Goal: Entertainment & Leisure: Consume media (video, audio)

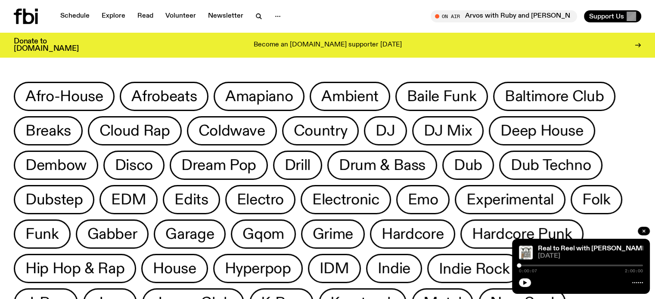
click at [113, 9] on div "Schedule Explore Read Volunteer Newsletter" at bounding box center [169, 16] width 310 height 15
click at [118, 21] on link "Explore" at bounding box center [113, 16] width 34 height 12
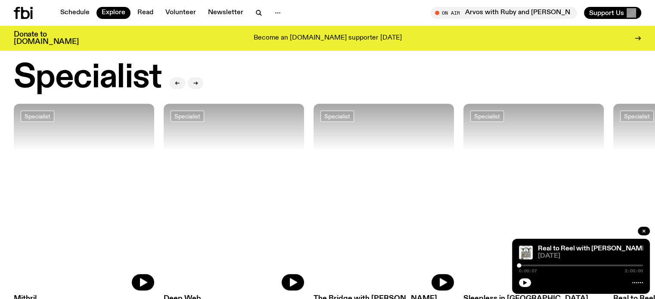
scroll to position [597, 0]
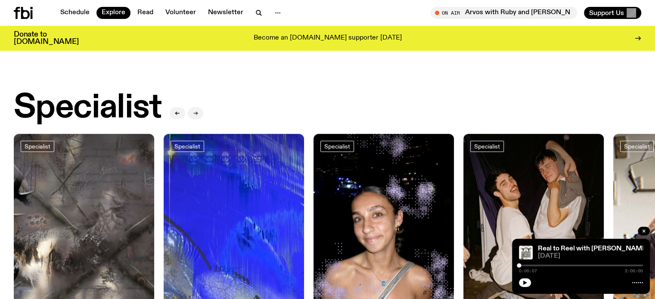
click at [198, 111] on icon "button" at bounding box center [195, 113] width 5 height 5
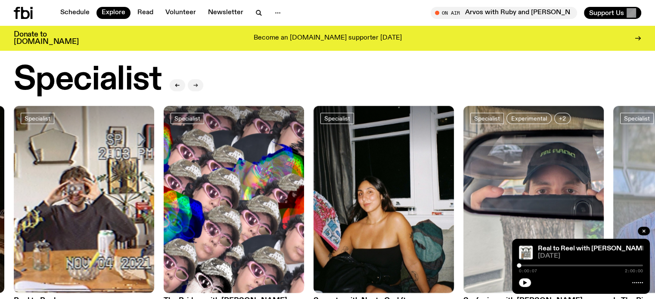
scroll to position [640, 0]
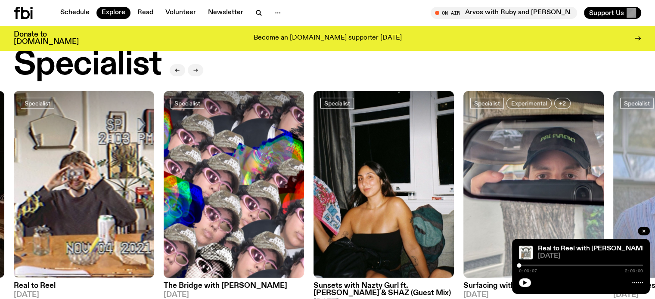
click at [194, 64] on button "button" at bounding box center [195, 70] width 15 height 12
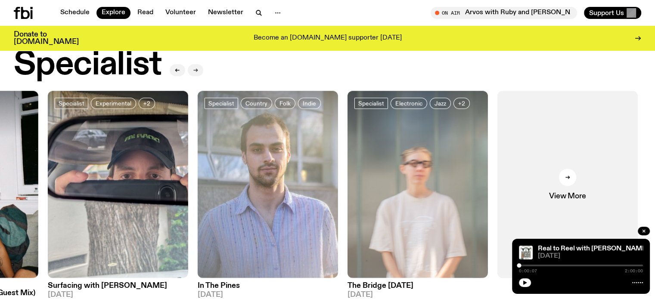
click at [194, 64] on button "button" at bounding box center [195, 70] width 15 height 12
click at [315, 180] on img at bounding box center [268, 184] width 140 height 187
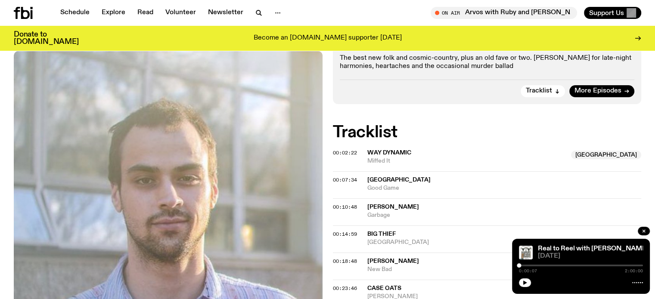
scroll to position [84, 0]
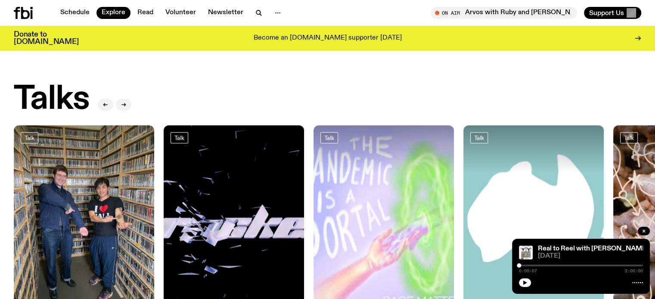
scroll to position [898, 0]
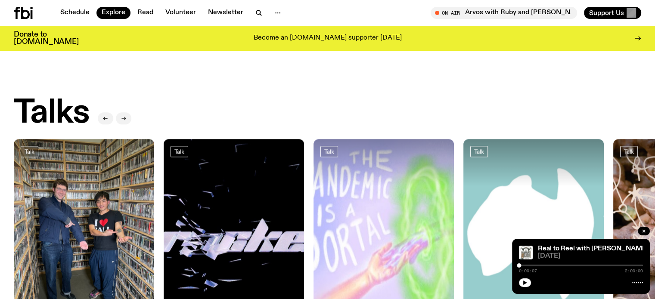
click at [128, 112] on button "button" at bounding box center [123, 118] width 15 height 12
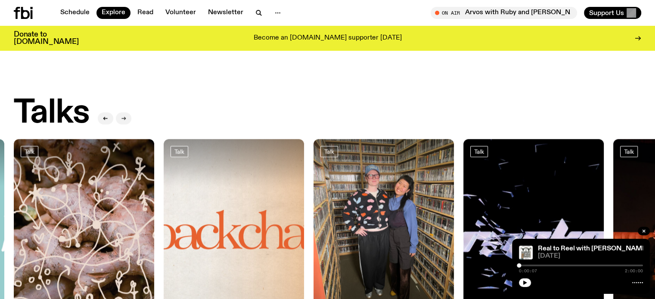
scroll to position [941, 0]
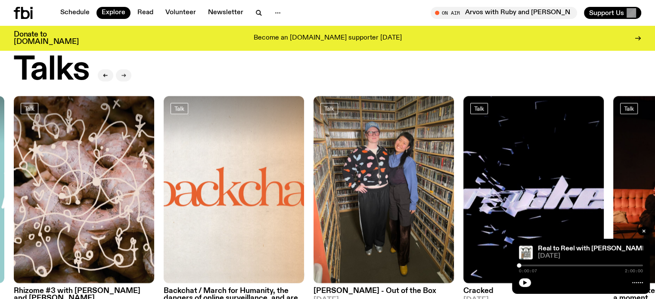
click at [125, 71] on button "button" at bounding box center [123, 75] width 15 height 12
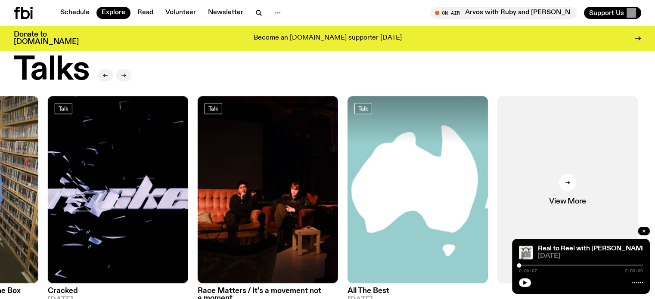
click at [125, 71] on button "button" at bounding box center [123, 75] width 15 height 12
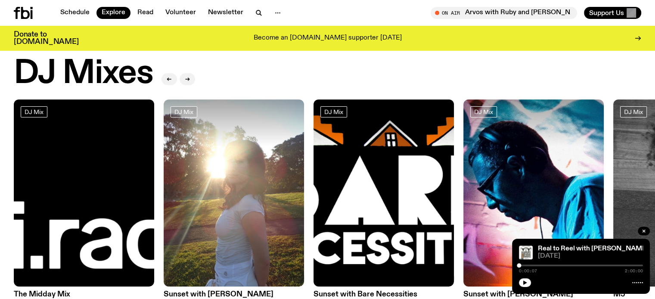
scroll to position [0, 0]
